Goal: Task Accomplishment & Management: Manage account settings

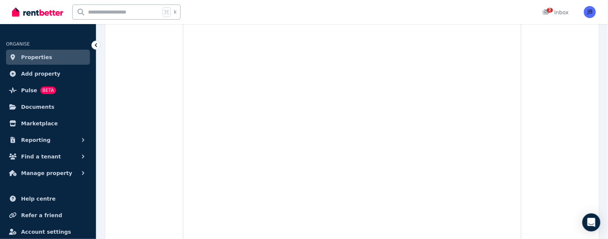
scroll to position [234, 0]
click at [36, 55] on span "Properties" at bounding box center [36, 57] width 31 height 9
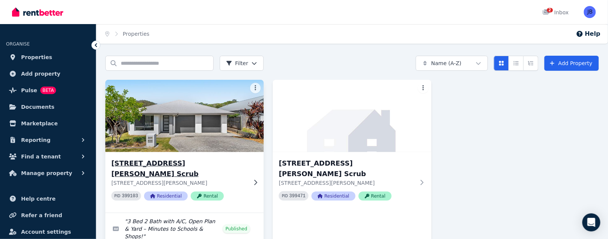
click at [186, 160] on h3 "1/10 Roselea Ave, Bahrs Scrub" at bounding box center [179, 168] width 136 height 21
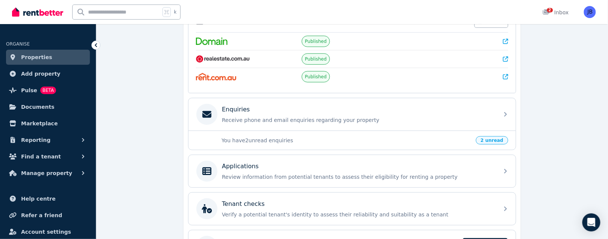
scroll to position [170, 0]
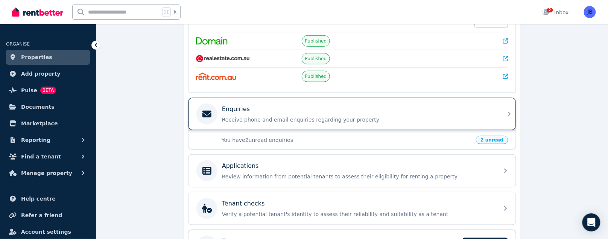
click at [274, 98] on div "Enquiries Receive phone and email enquiries regarding your property" at bounding box center [351, 114] width 327 height 32
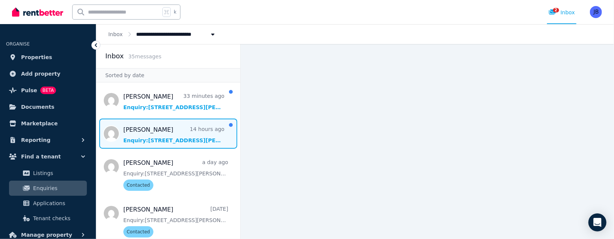
click at [170, 122] on span "Message list" at bounding box center [168, 133] width 144 height 30
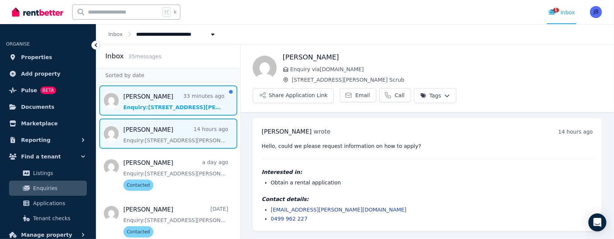
click at [164, 99] on span "Message list" at bounding box center [168, 100] width 144 height 30
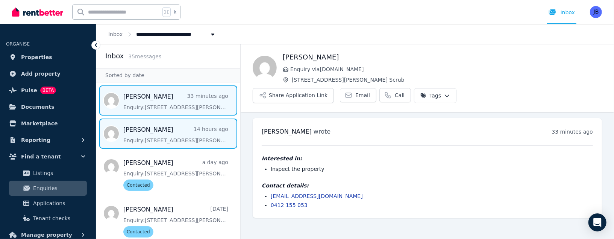
click at [173, 141] on span "Message list" at bounding box center [168, 133] width 144 height 30
